Goal: Navigation & Orientation: Find specific page/section

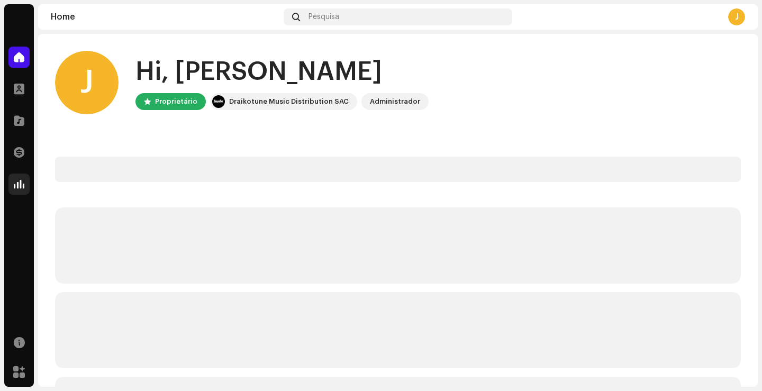
click at [17, 183] on span at bounding box center [19, 184] width 11 height 8
click at [16, 58] on span at bounding box center [19, 57] width 11 height 8
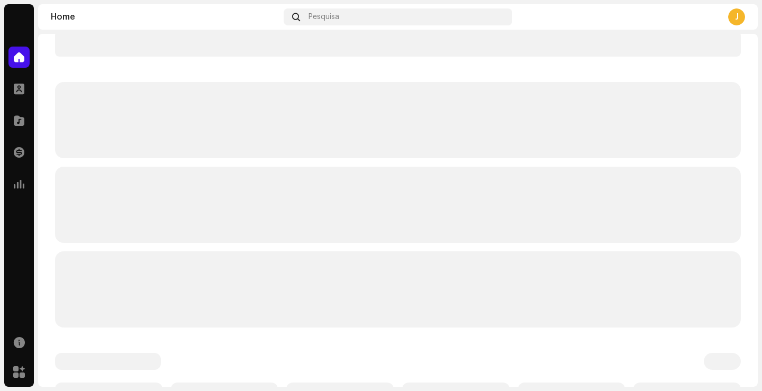
scroll to position [132, 0]
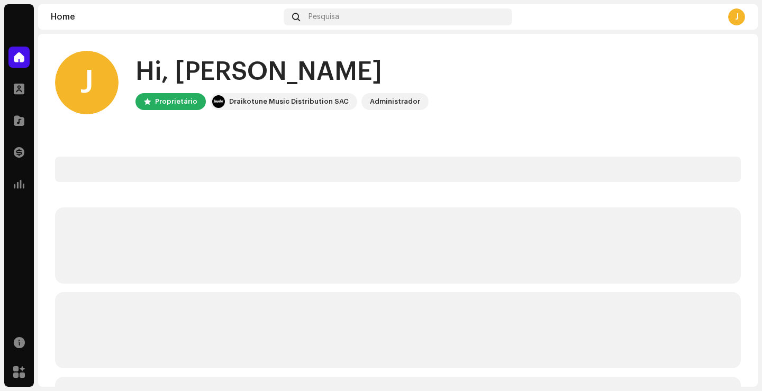
scroll to position [49, 0]
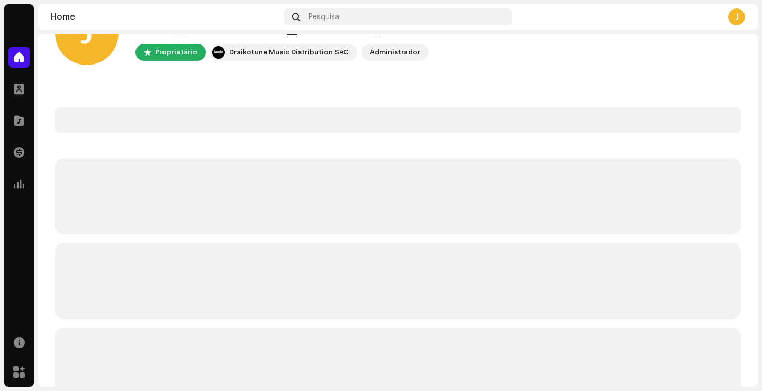
click at [21, 58] on span at bounding box center [19, 57] width 11 height 8
